Goal: Find specific page/section: Find specific page/section

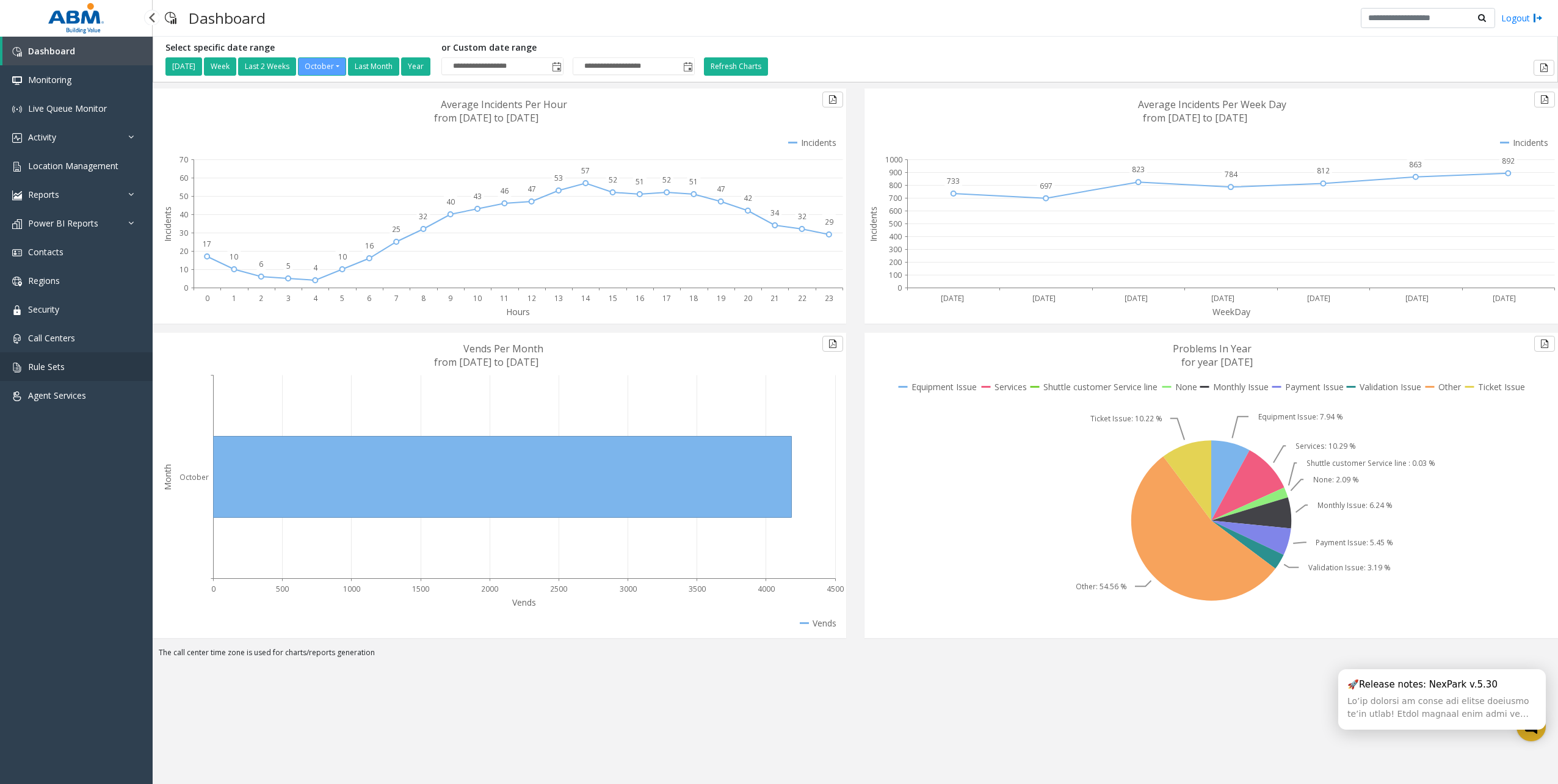
click at [82, 371] on link "Rule Sets" at bounding box center [76, 367] width 152 height 29
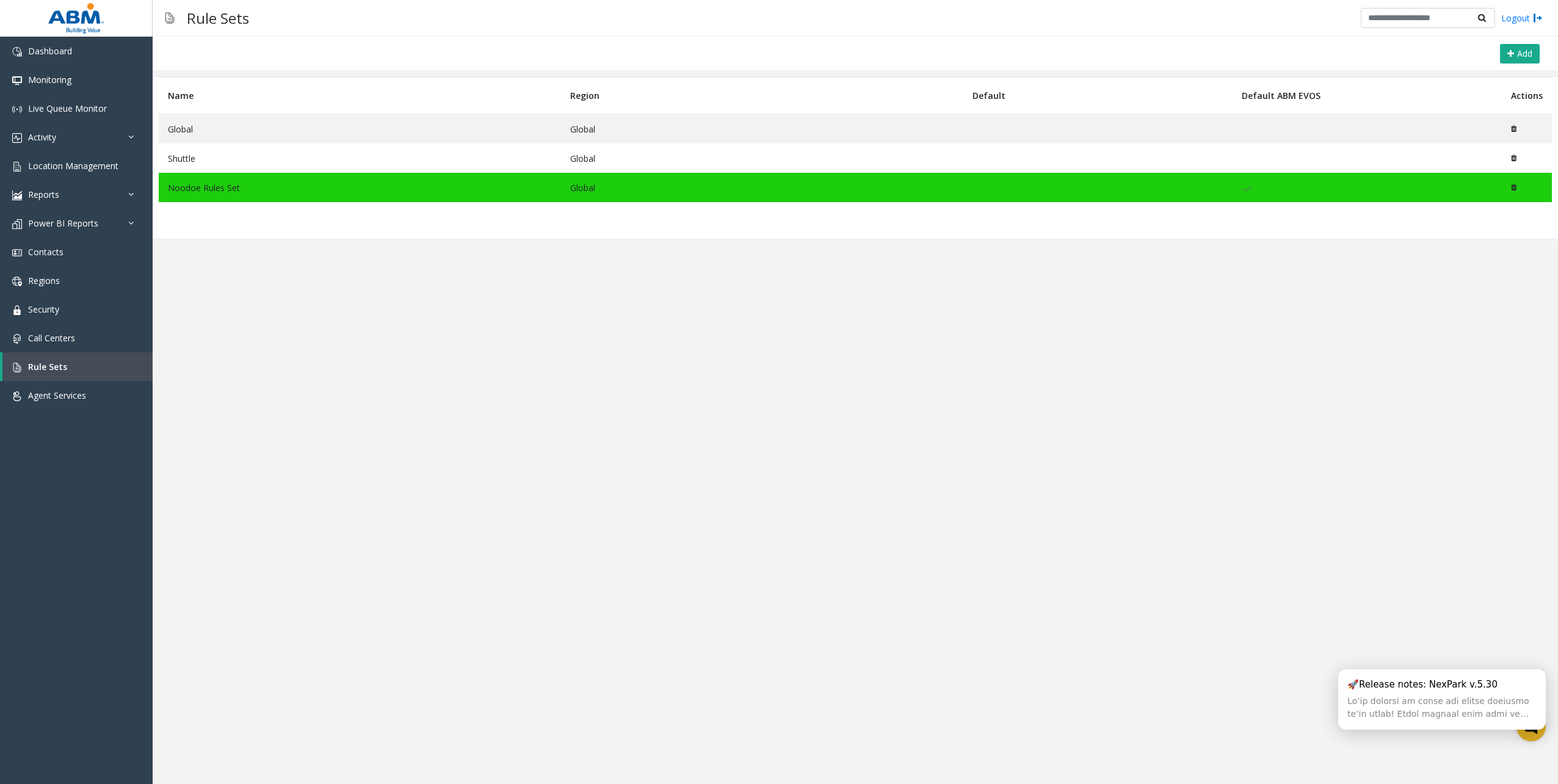
click at [215, 187] on td "Noodoe Rules Set" at bounding box center [360, 187] width 403 height 29
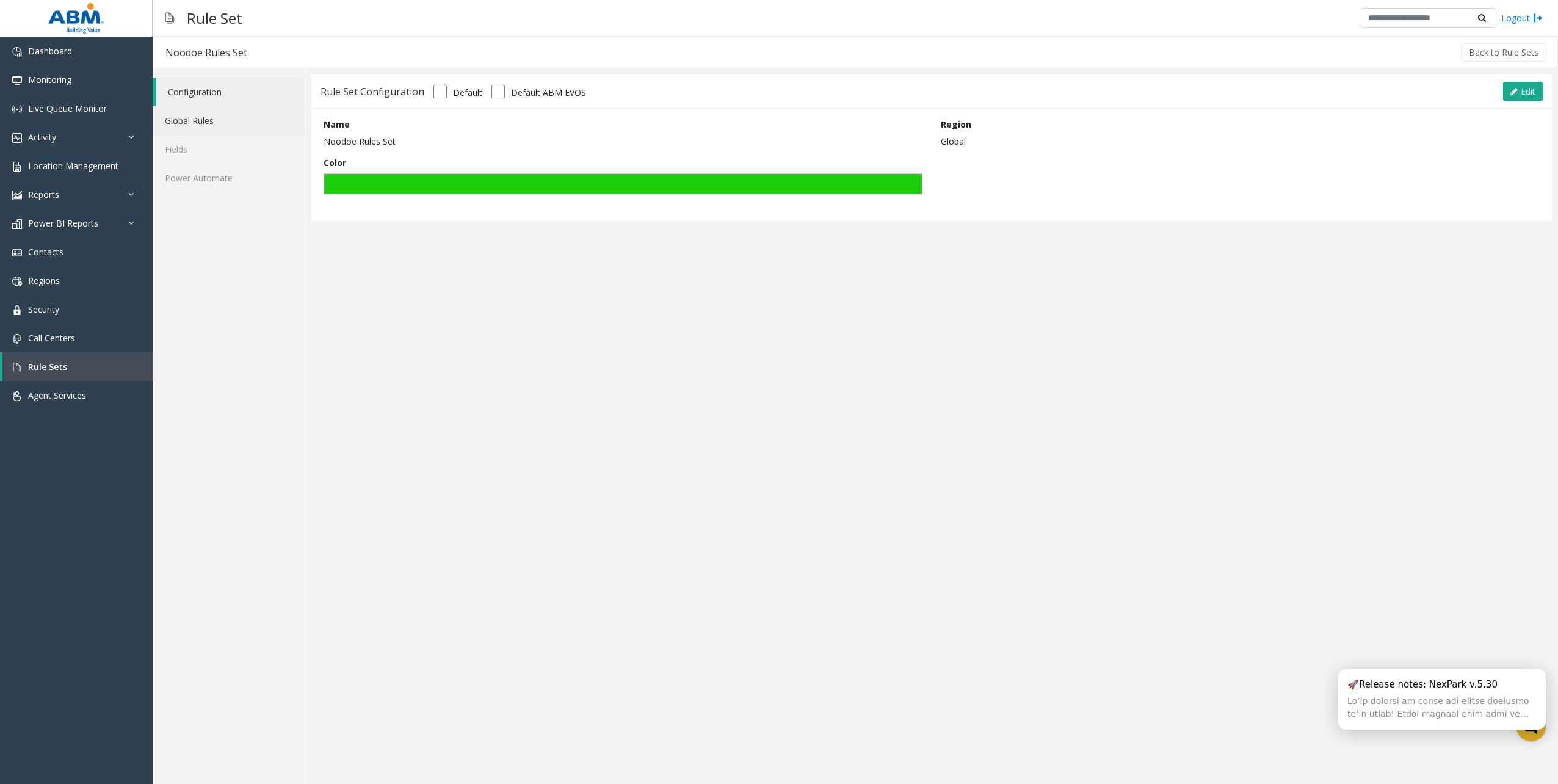
click at [236, 125] on link "Global Rules" at bounding box center [228, 120] width 152 height 29
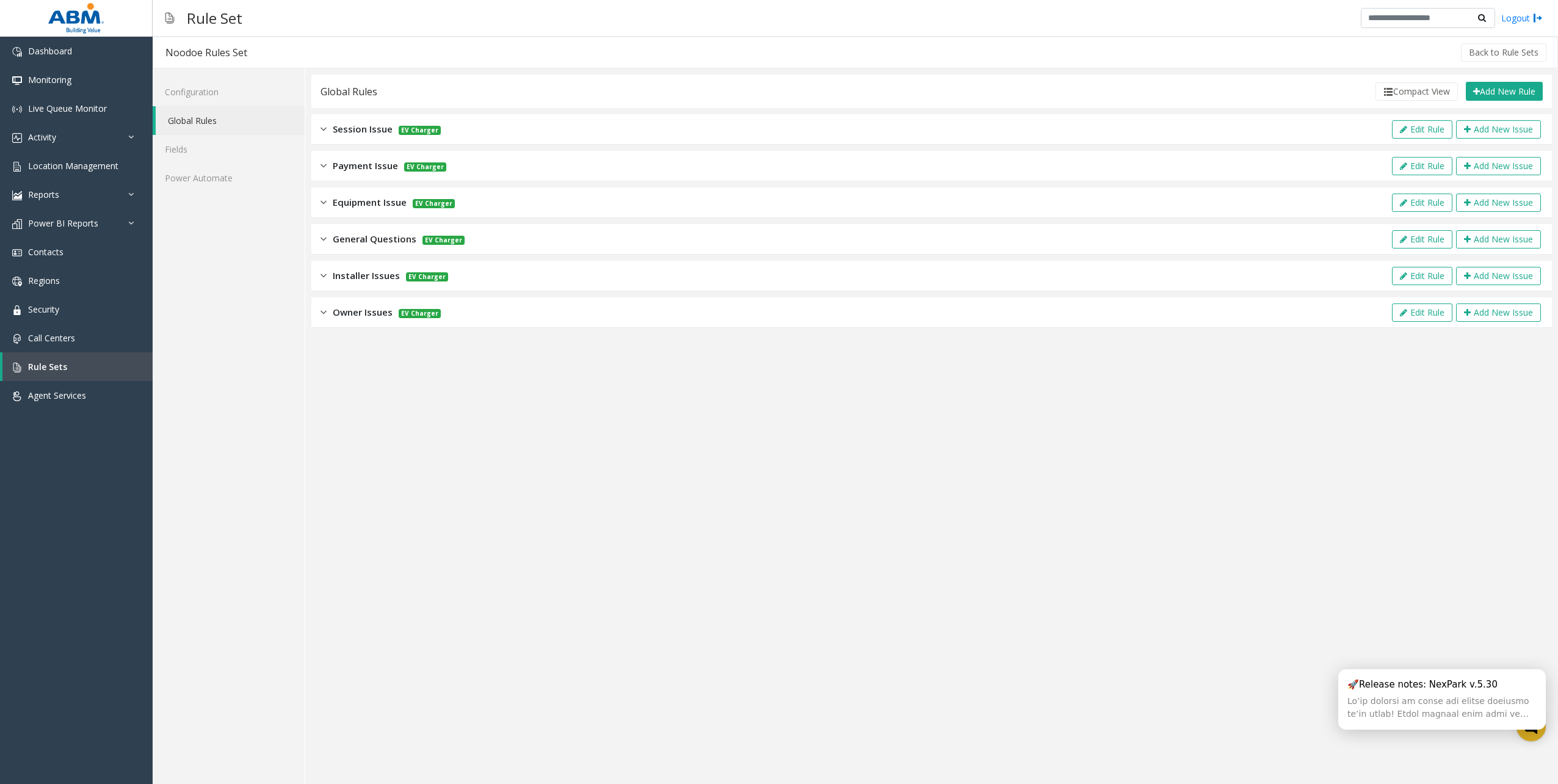
click at [332, 135] on div "Session Issue EV Charger" at bounding box center [380, 129] width 120 height 14
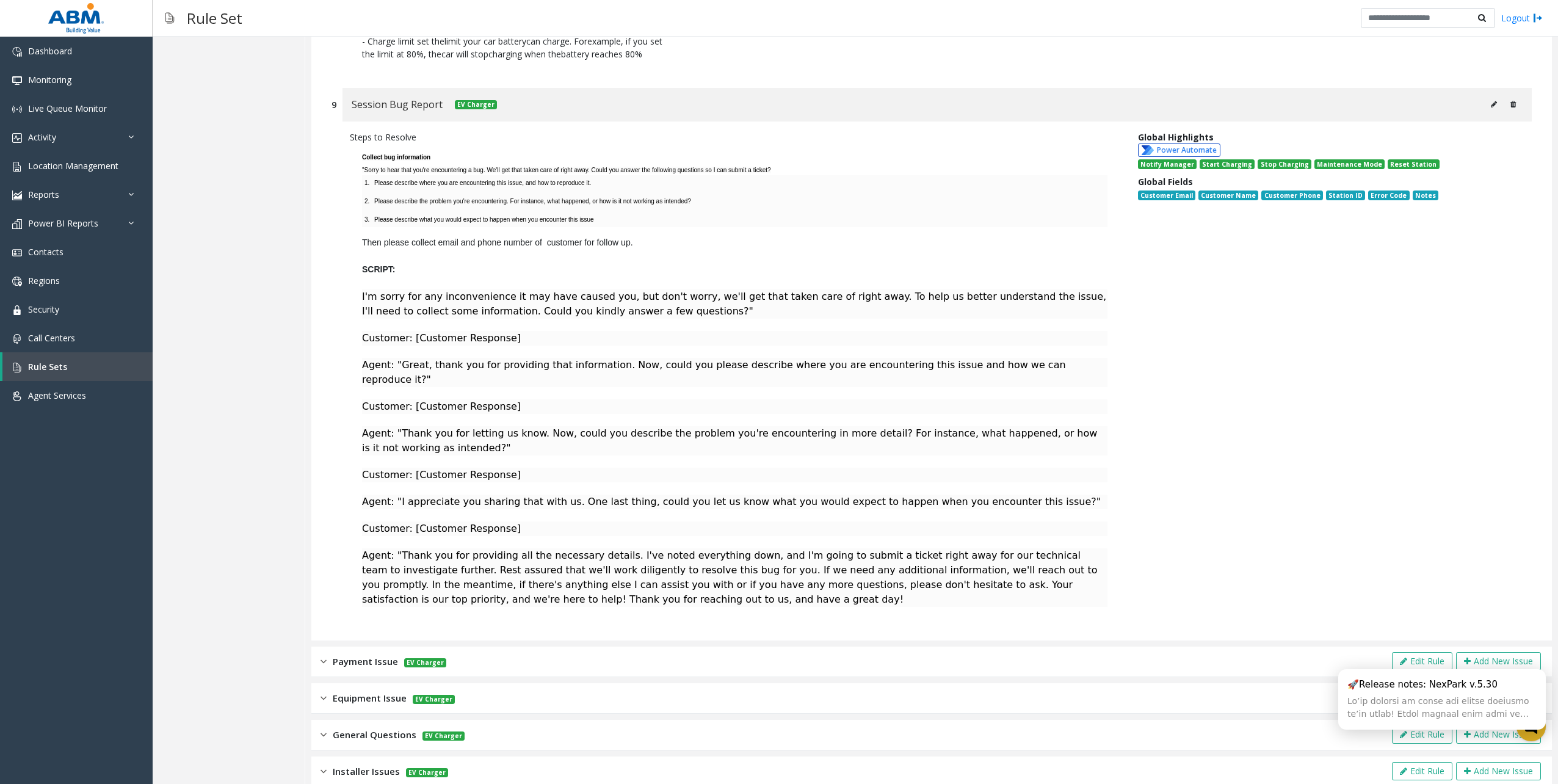
scroll to position [1946, 0]
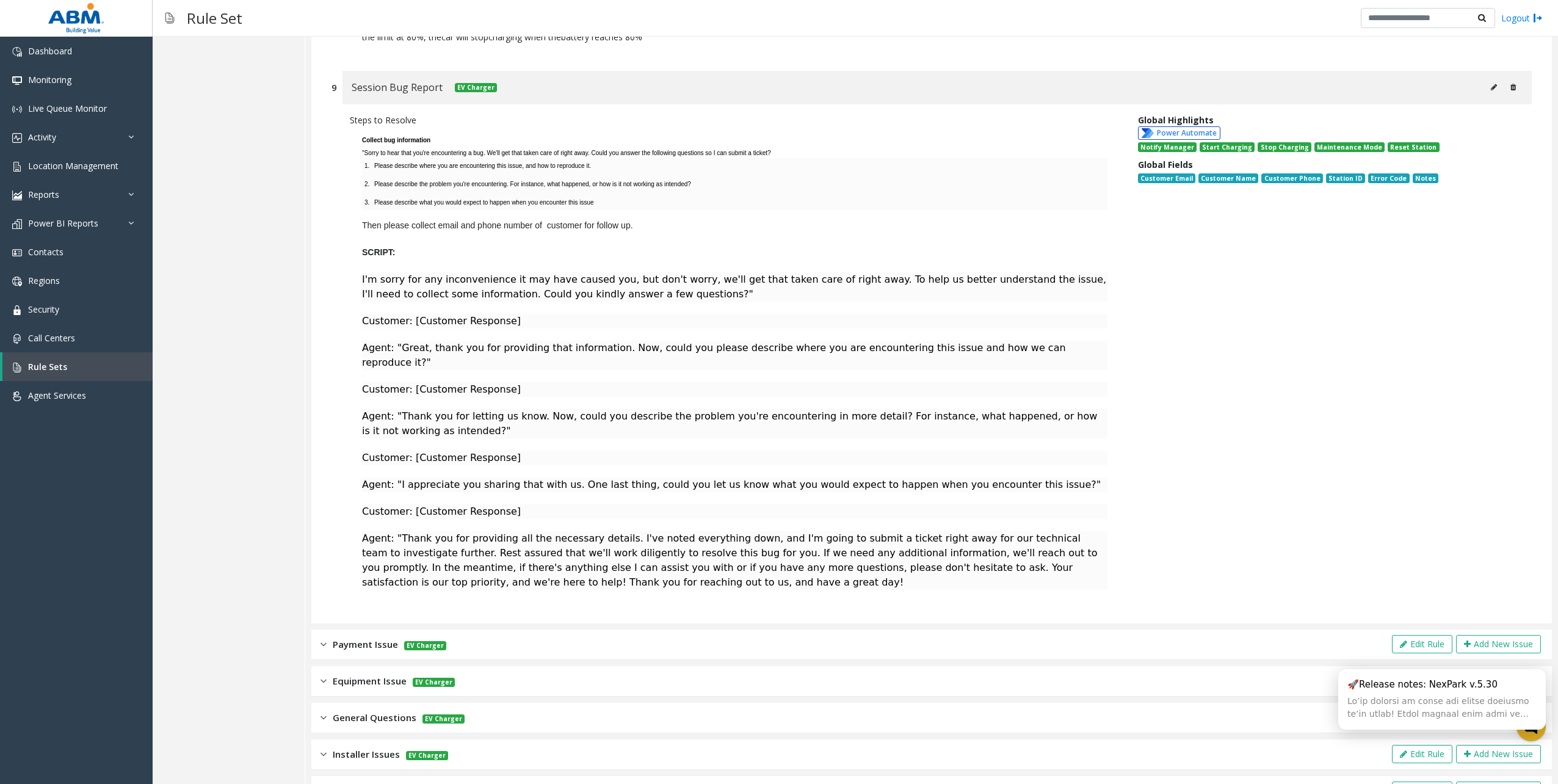
click at [325, 637] on img at bounding box center [323, 644] width 6 height 14
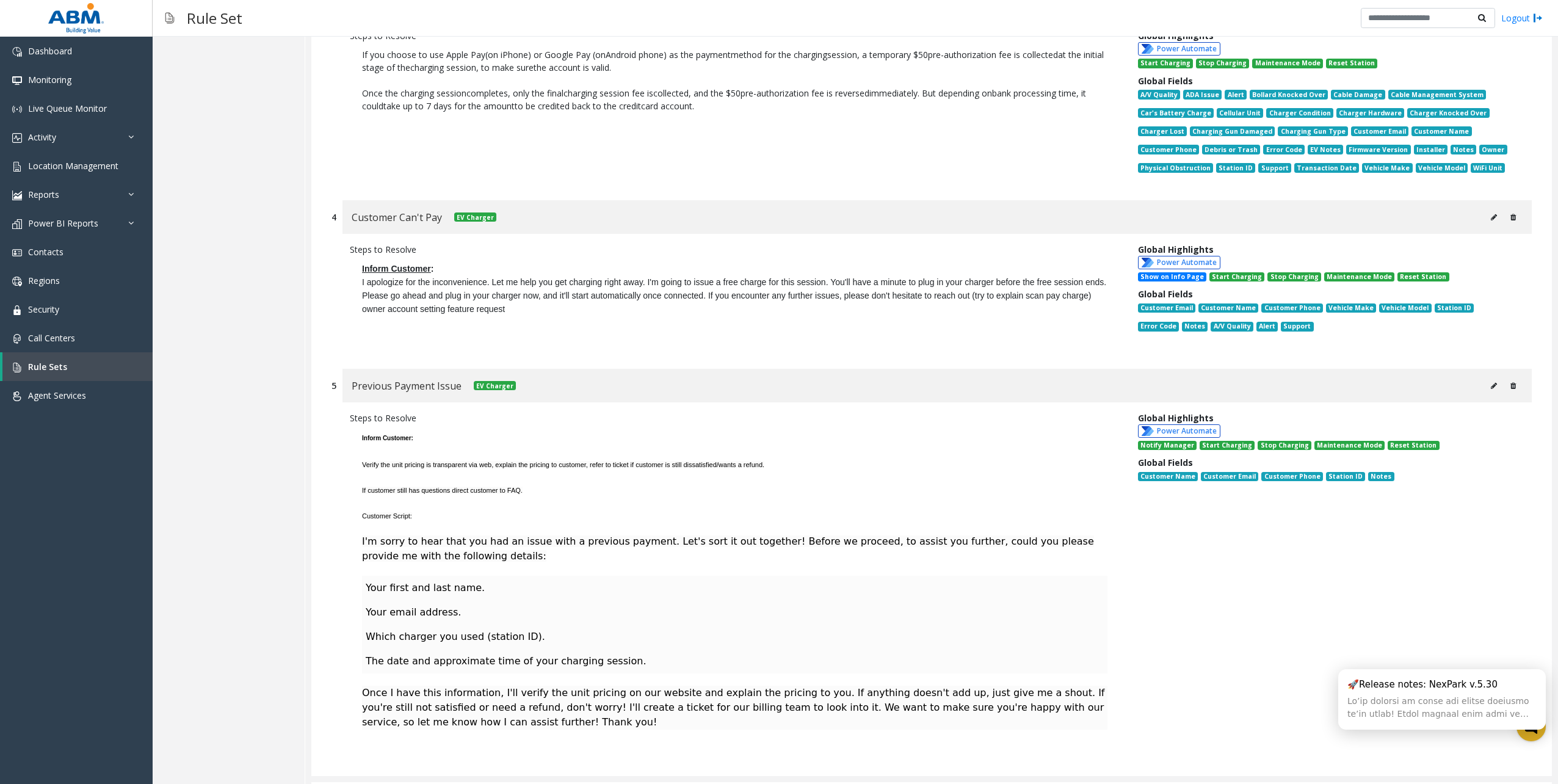
scroll to position [3160, 0]
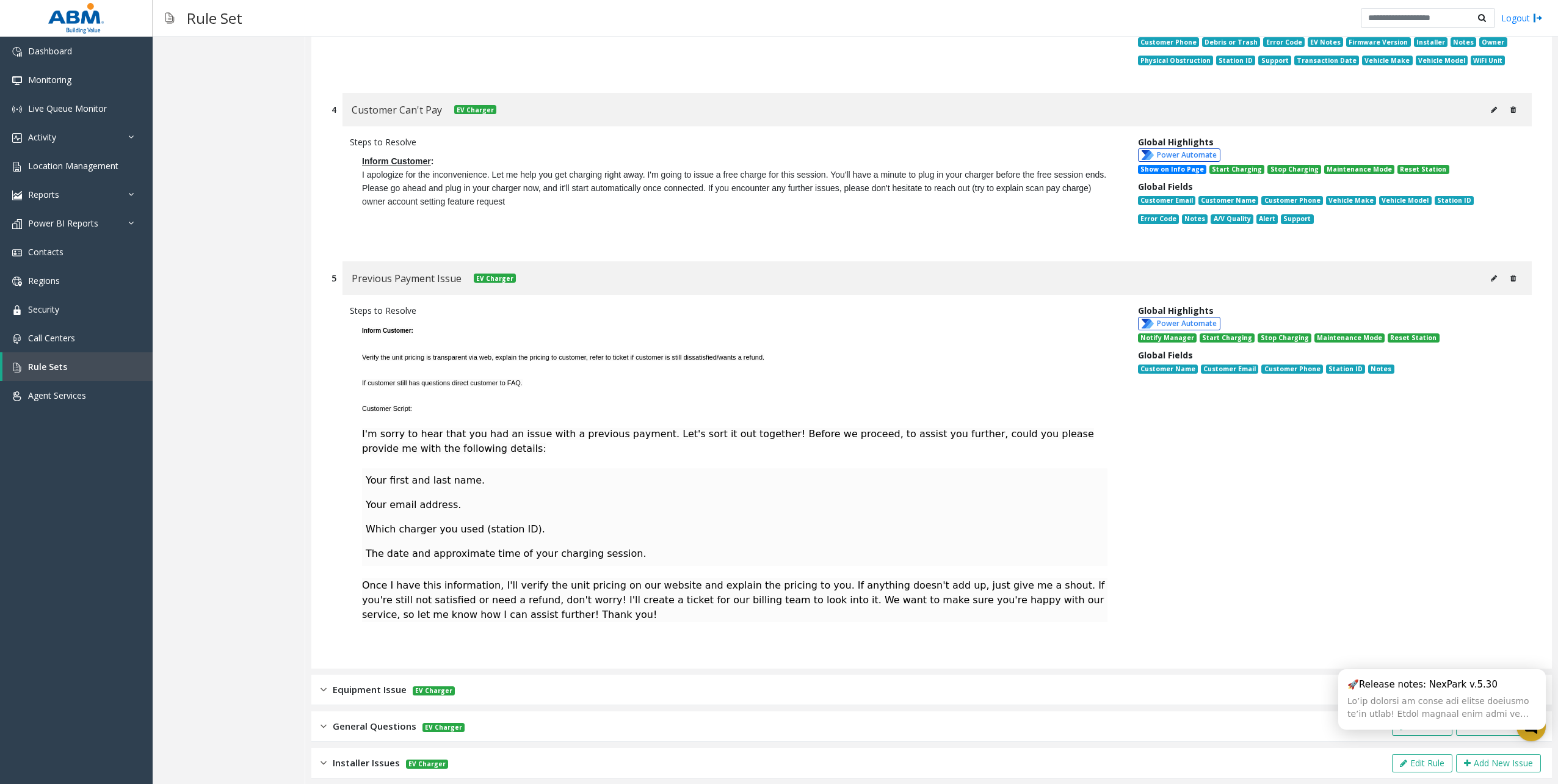
click at [325, 683] on img at bounding box center [323, 689] width 6 height 14
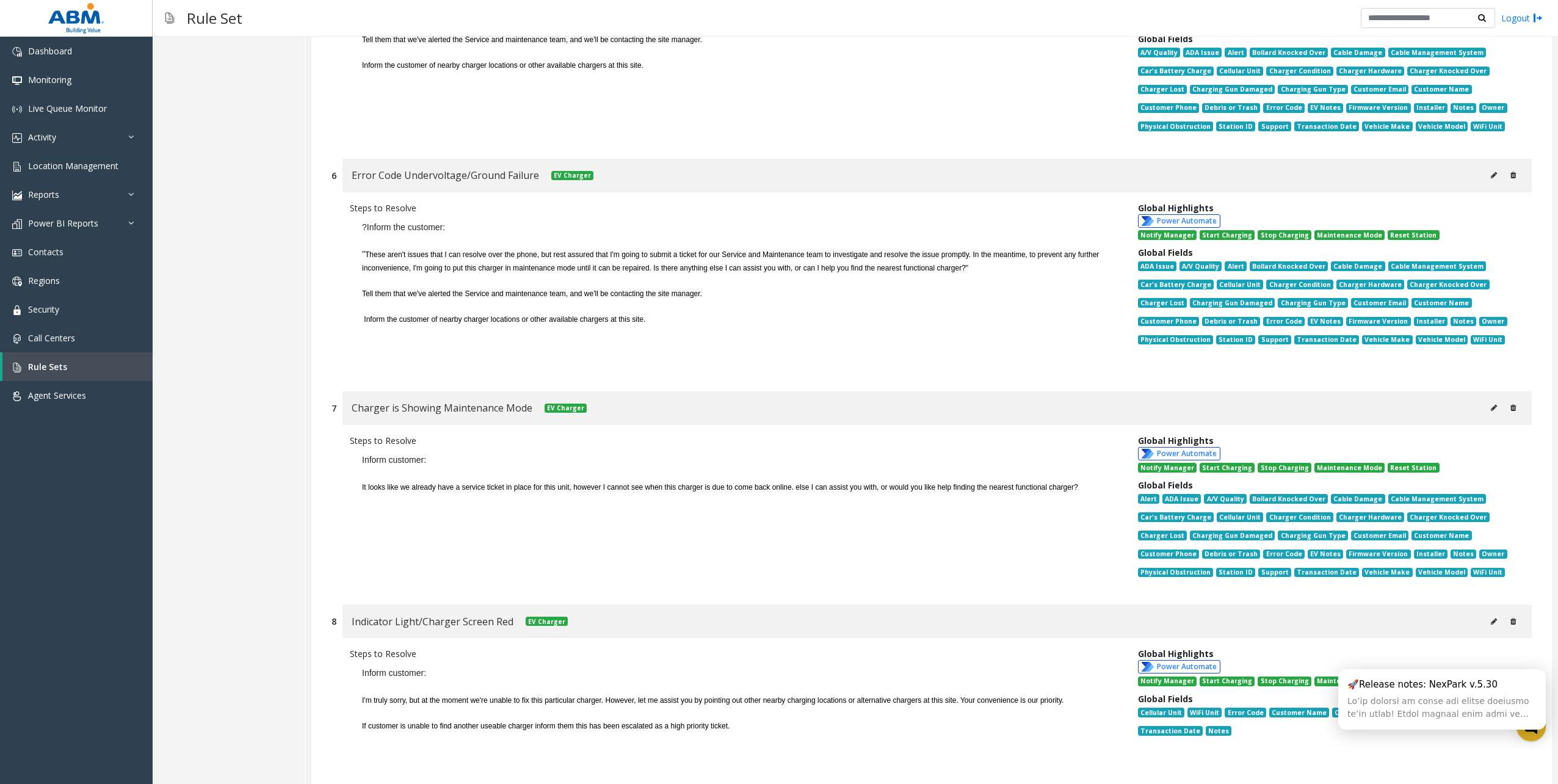
scroll to position [4830, 0]
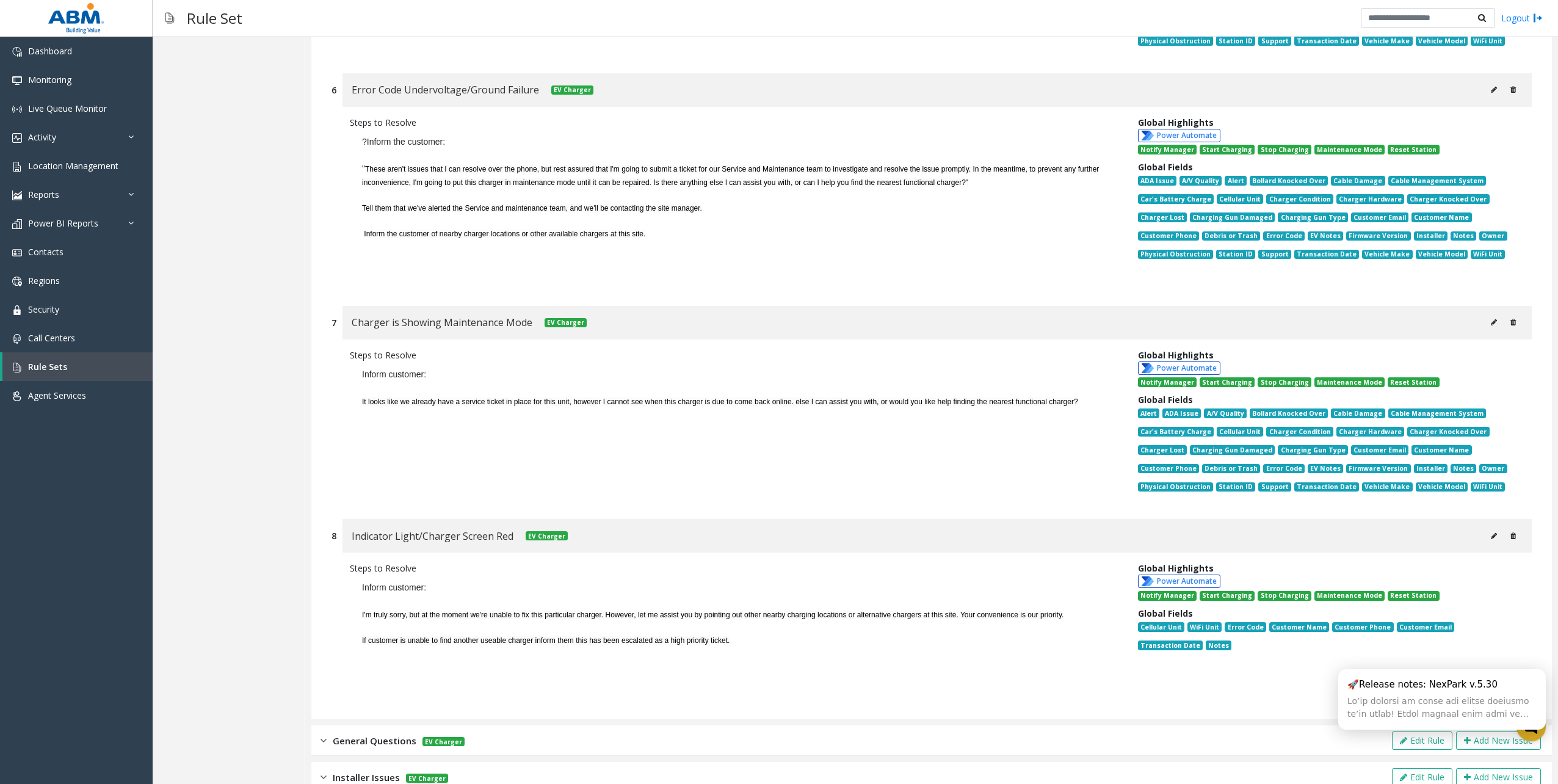
click at [323, 734] on img at bounding box center [323, 740] width 6 height 14
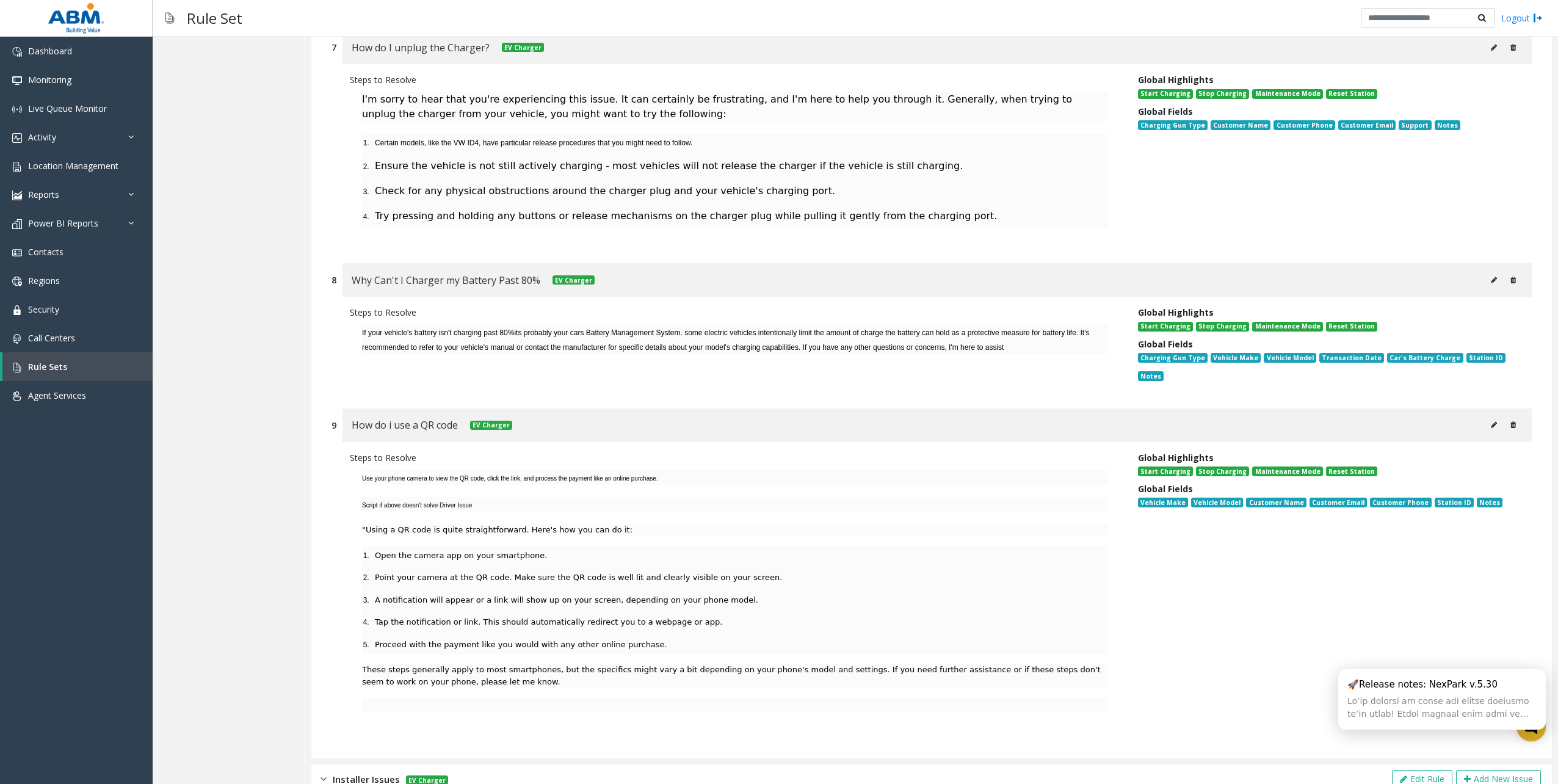
scroll to position [6426, 0]
